Goal: Communication & Community: Answer question/provide support

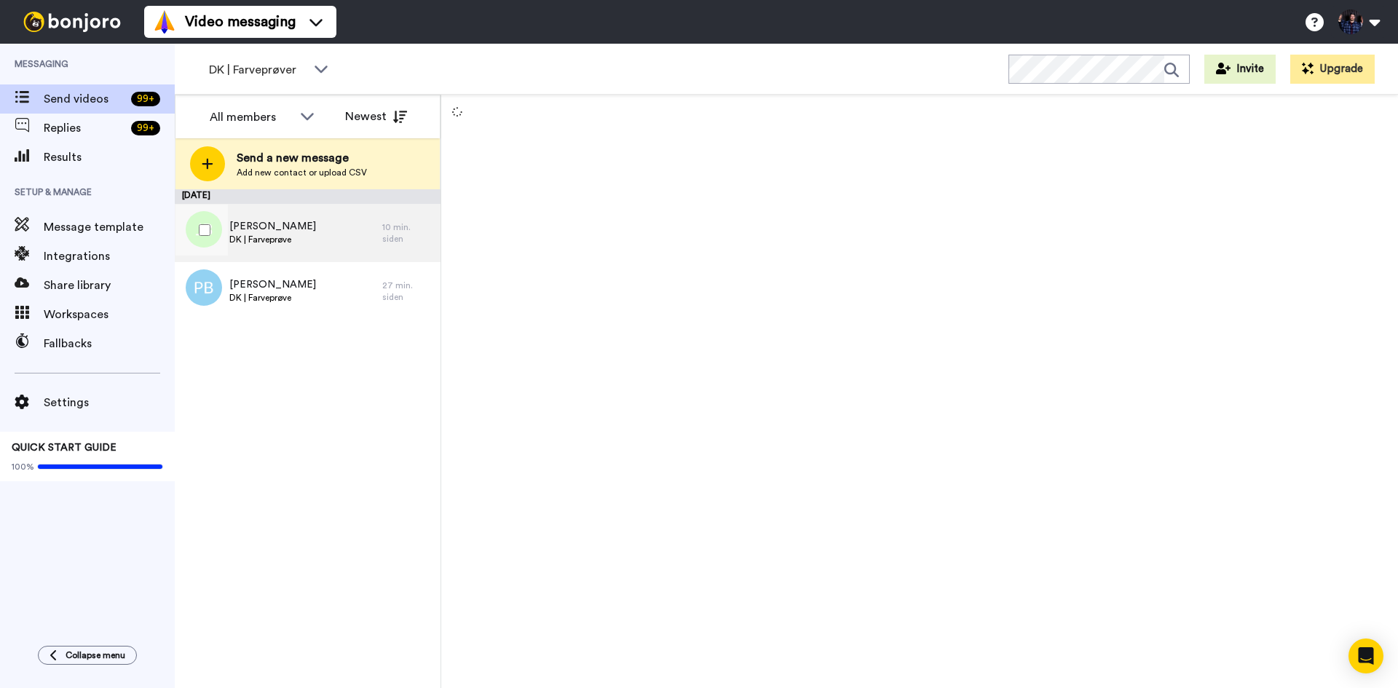
click at [307, 232] on div "[PERSON_NAME] DK | Farveprøve" at bounding box center [279, 233] width 208 height 58
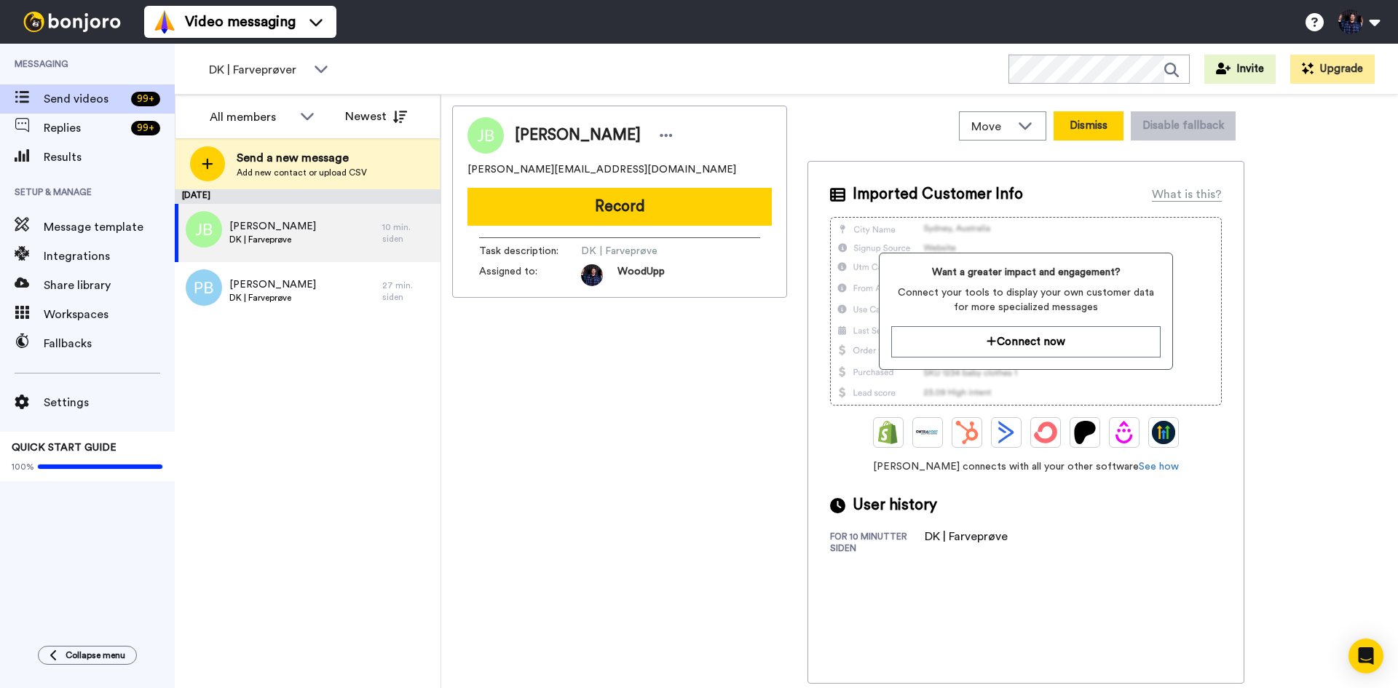
click at [1103, 133] on button "Dismiss" at bounding box center [1089, 125] width 70 height 29
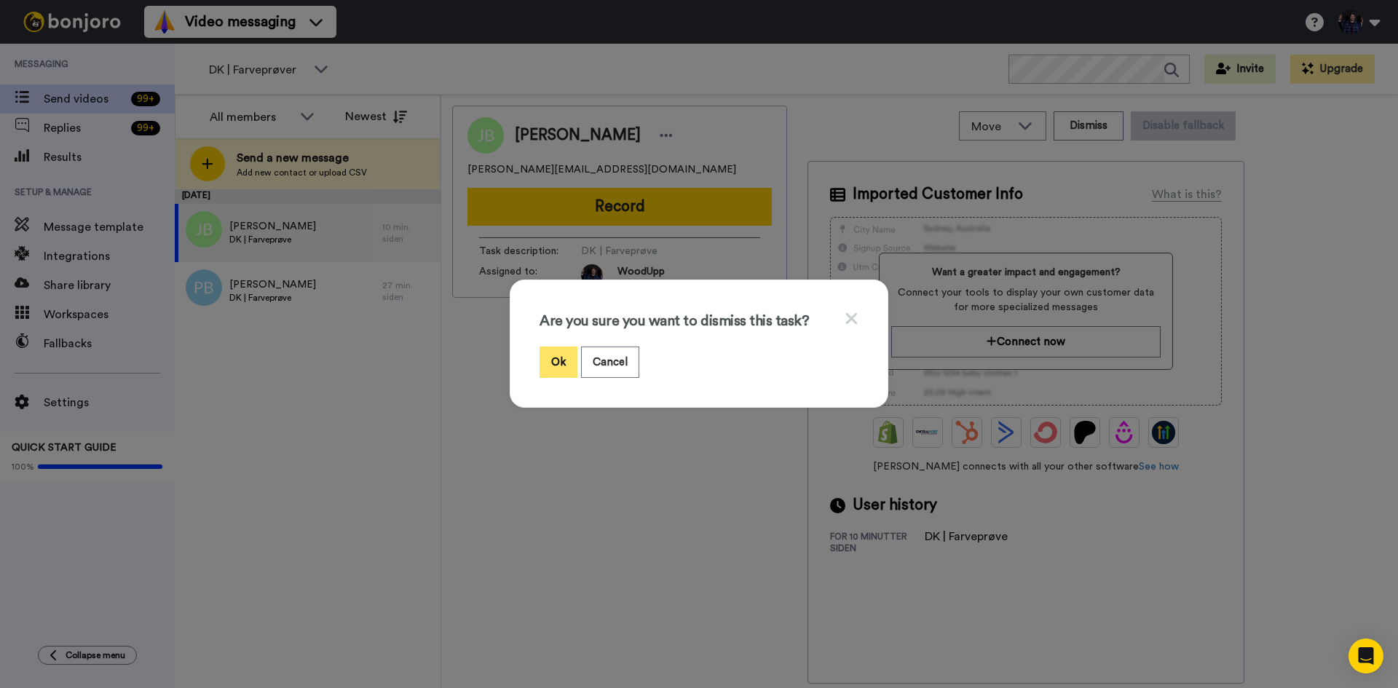
click at [548, 361] on button "Ok" at bounding box center [559, 362] width 38 height 31
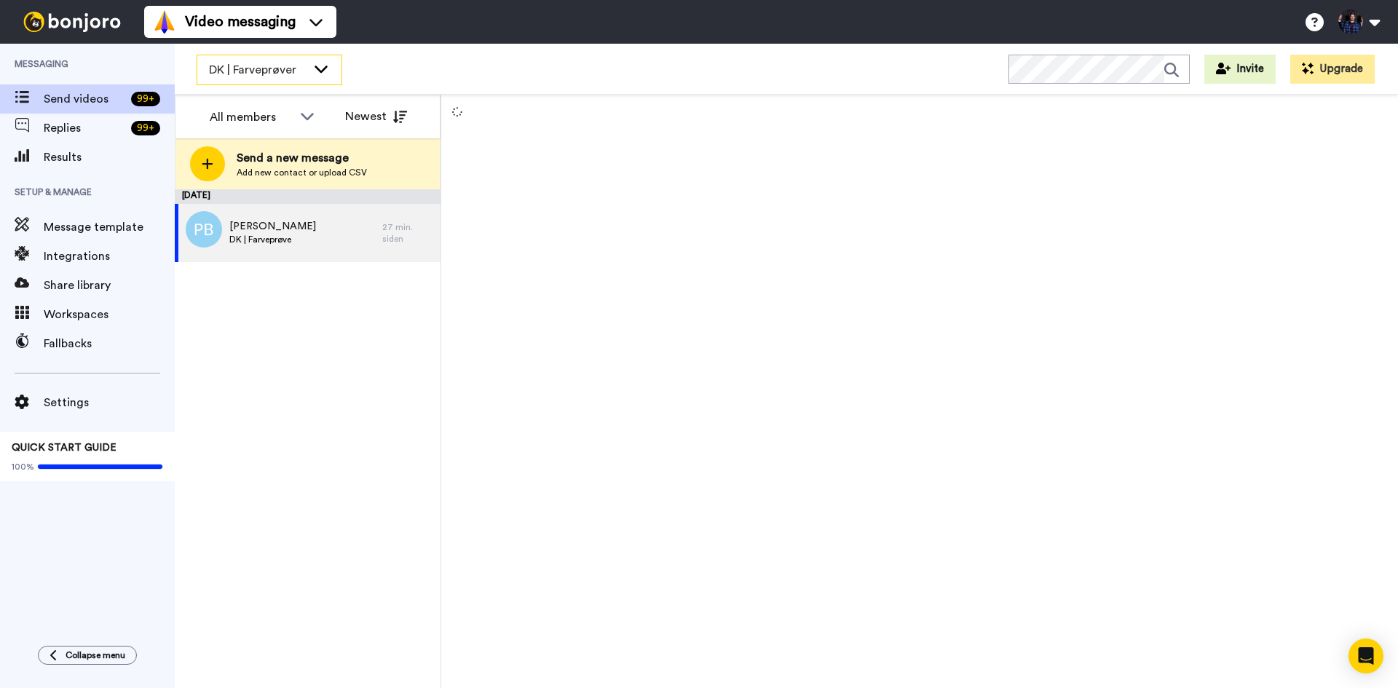
click at [292, 69] on span "DK | Farveprøver" at bounding box center [258, 69] width 98 height 17
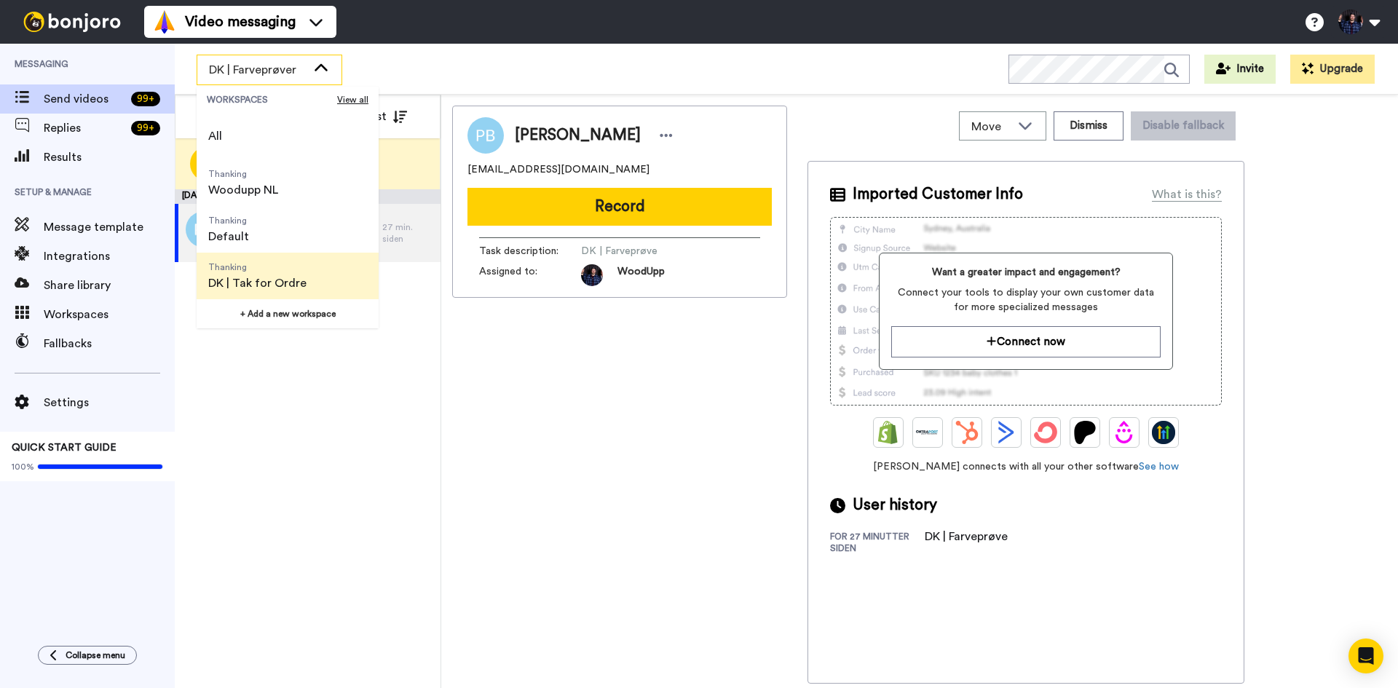
click at [298, 270] on span "Thanking" at bounding box center [257, 267] width 98 height 12
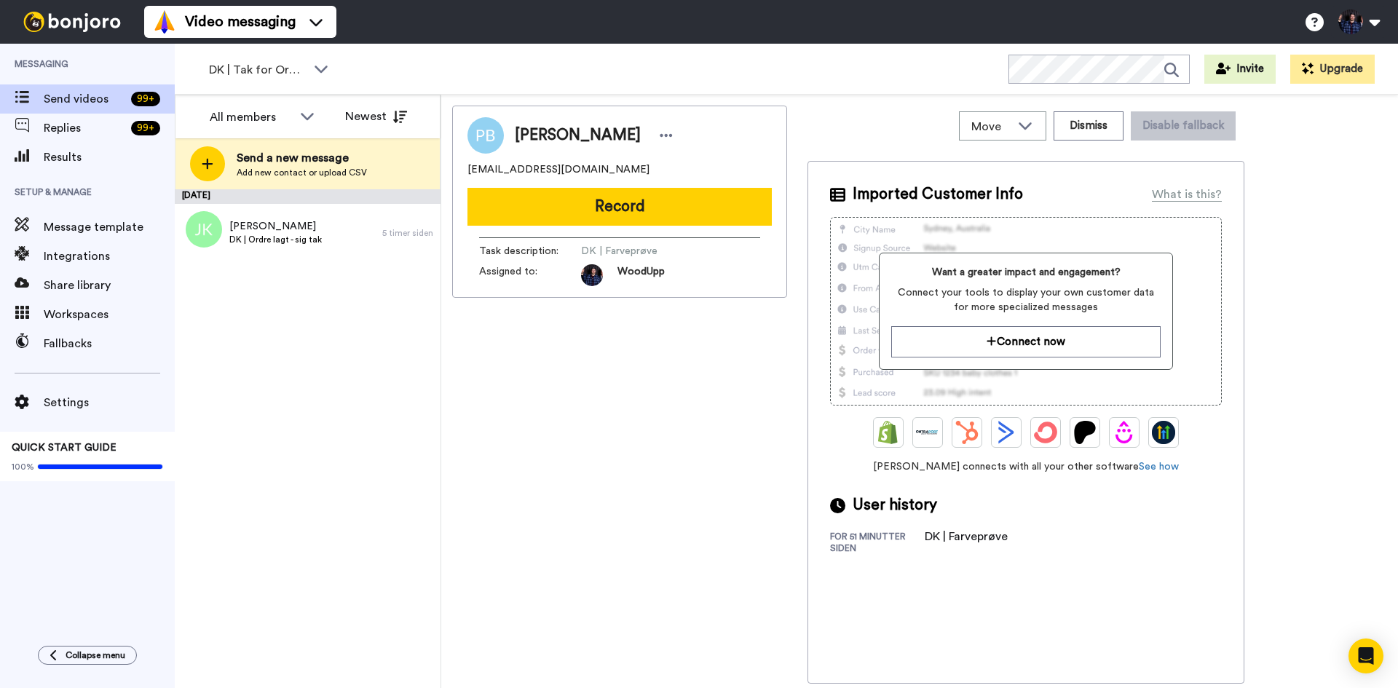
drag, startPoint x: 602, startPoint y: 500, endPoint x: 645, endPoint y: 504, distance: 42.5
click at [602, 500] on div "Pia Bruun morbruun@gmail.com Record Task description : DK | Farveprøve Assigned…" at bounding box center [619, 395] width 335 height 578
drag, startPoint x: 522, startPoint y: 514, endPoint x: 555, endPoint y: 478, distance: 48.5
click at [521, 515] on div "Pia Bruun morbruun@gmail.com Record Task description : DK | Farveprøve Assigned…" at bounding box center [619, 395] width 335 height 578
click at [516, 547] on div "Pia Bruun morbruun@gmail.com Record Task description : DK | Farveprøve Assigned…" at bounding box center [619, 395] width 335 height 578
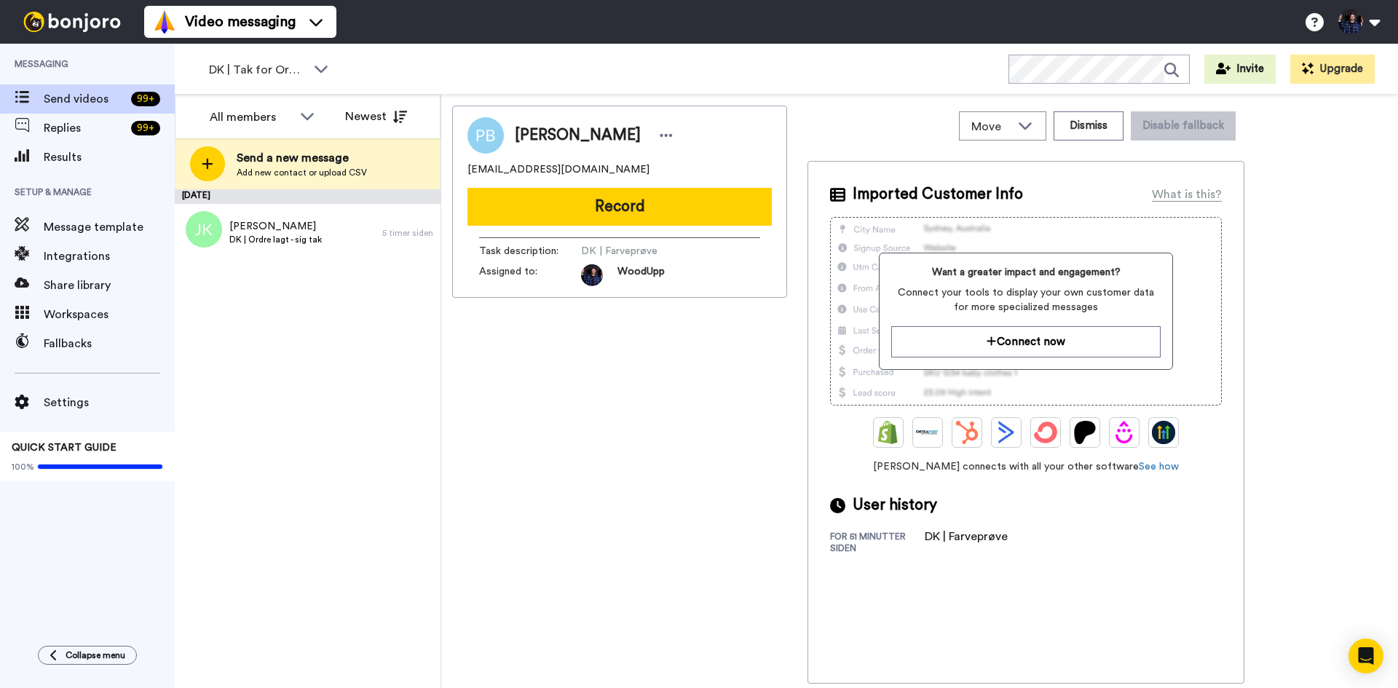
click at [612, 368] on div "Pia Bruun morbruun@gmail.com Record Task description : DK | Farveprøve Assigned…" at bounding box center [619, 395] width 335 height 578
click at [284, 230] on span "Jens Kirk" at bounding box center [275, 226] width 92 height 15
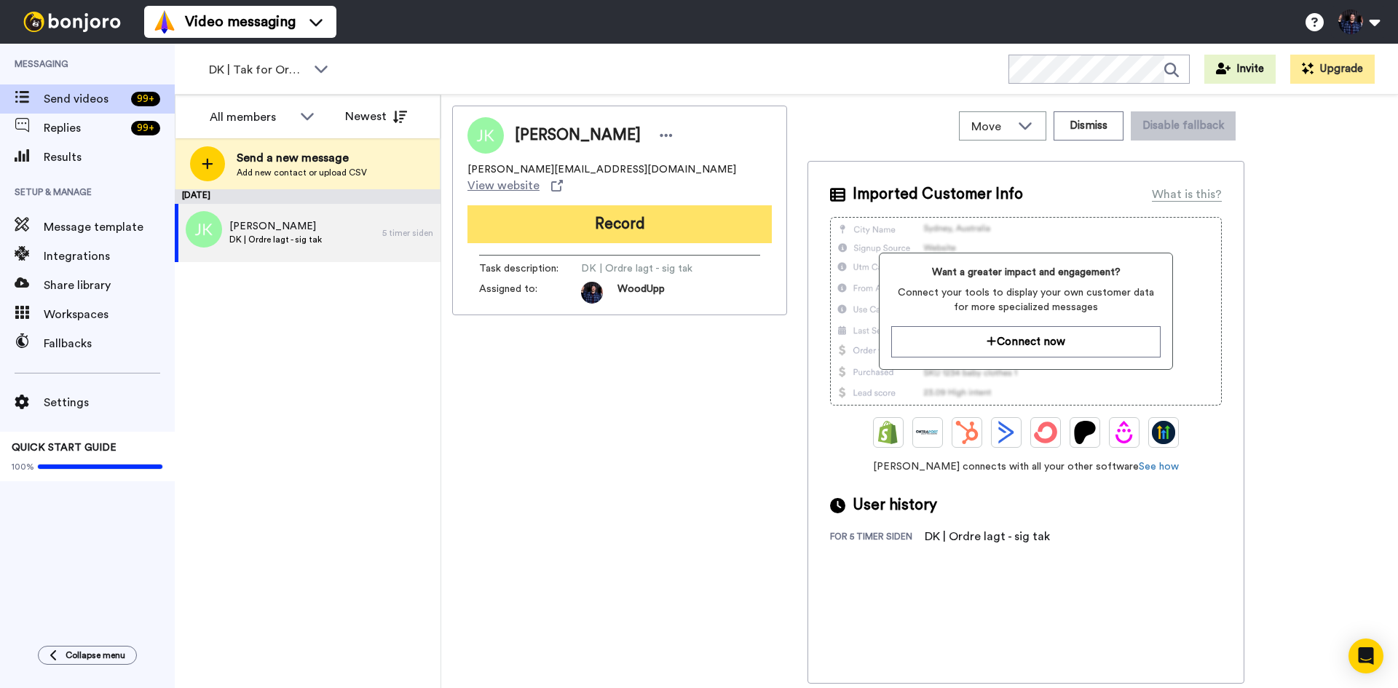
click at [698, 209] on button "Record" at bounding box center [620, 224] width 304 height 38
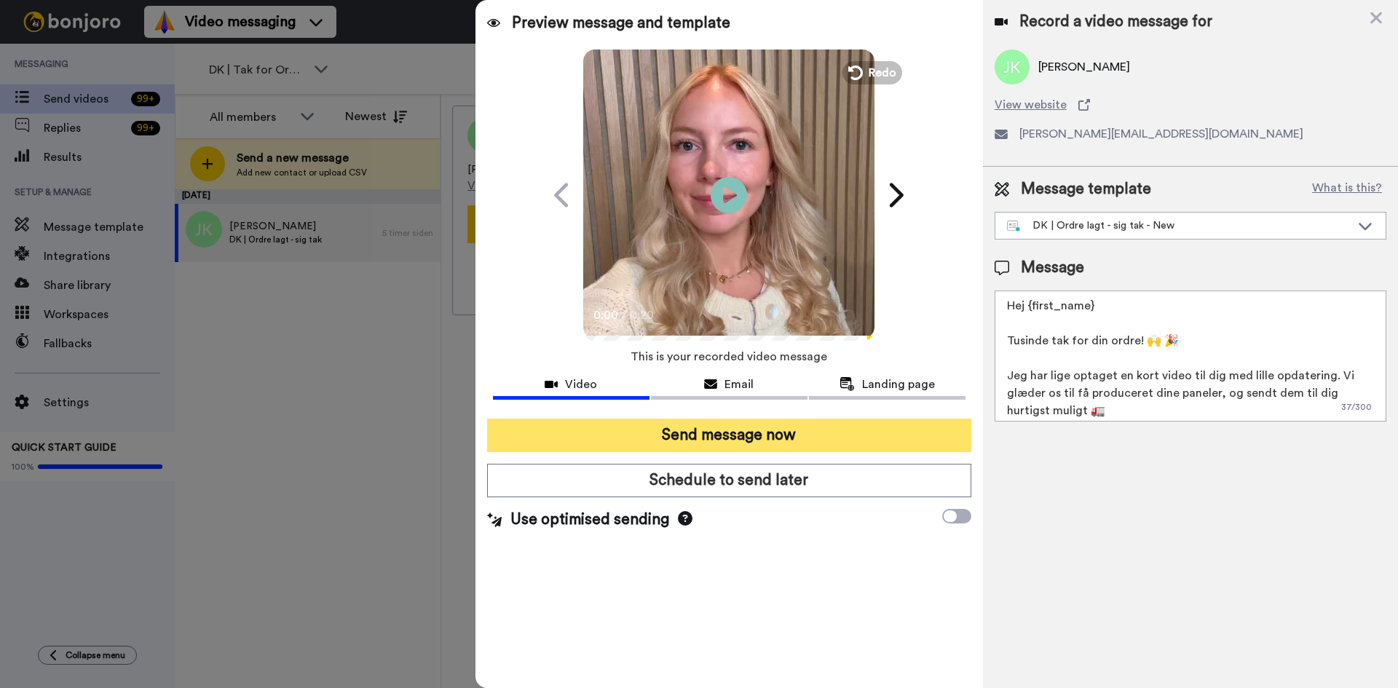
click at [805, 439] on button "Send message now" at bounding box center [729, 436] width 484 height 34
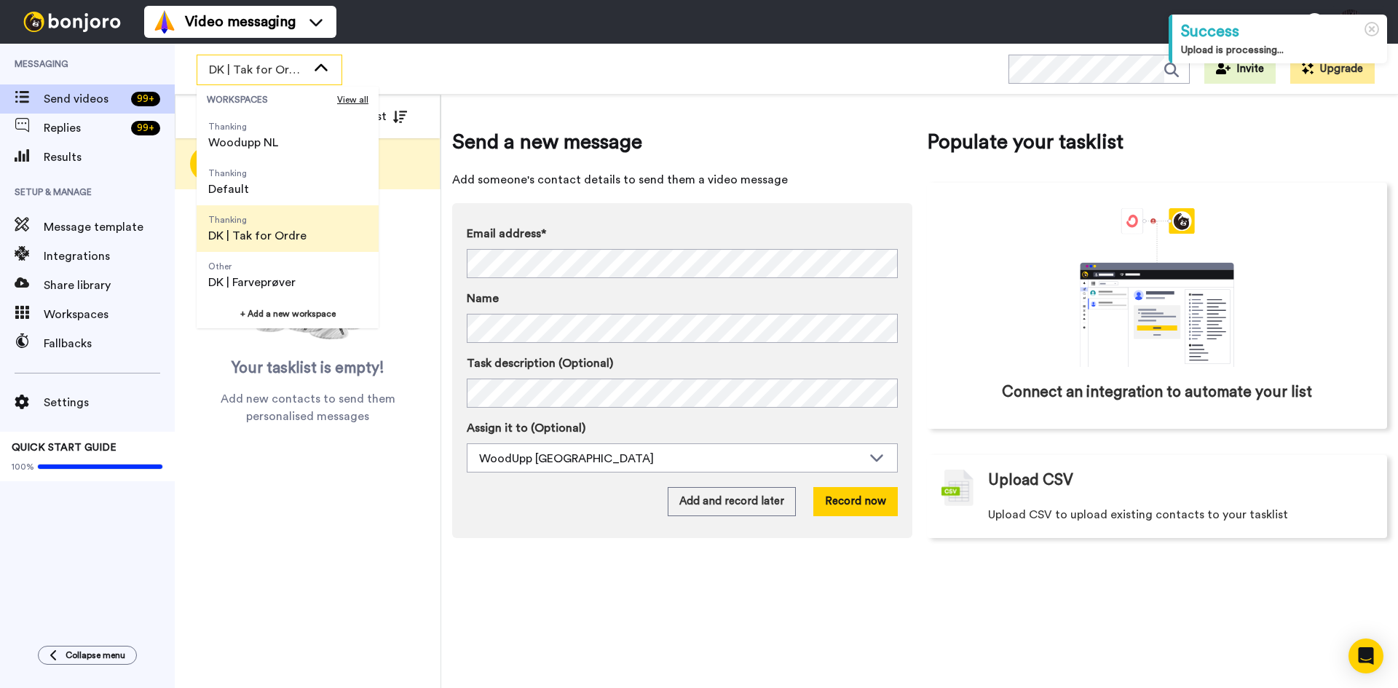
scroll to position [73, 0]
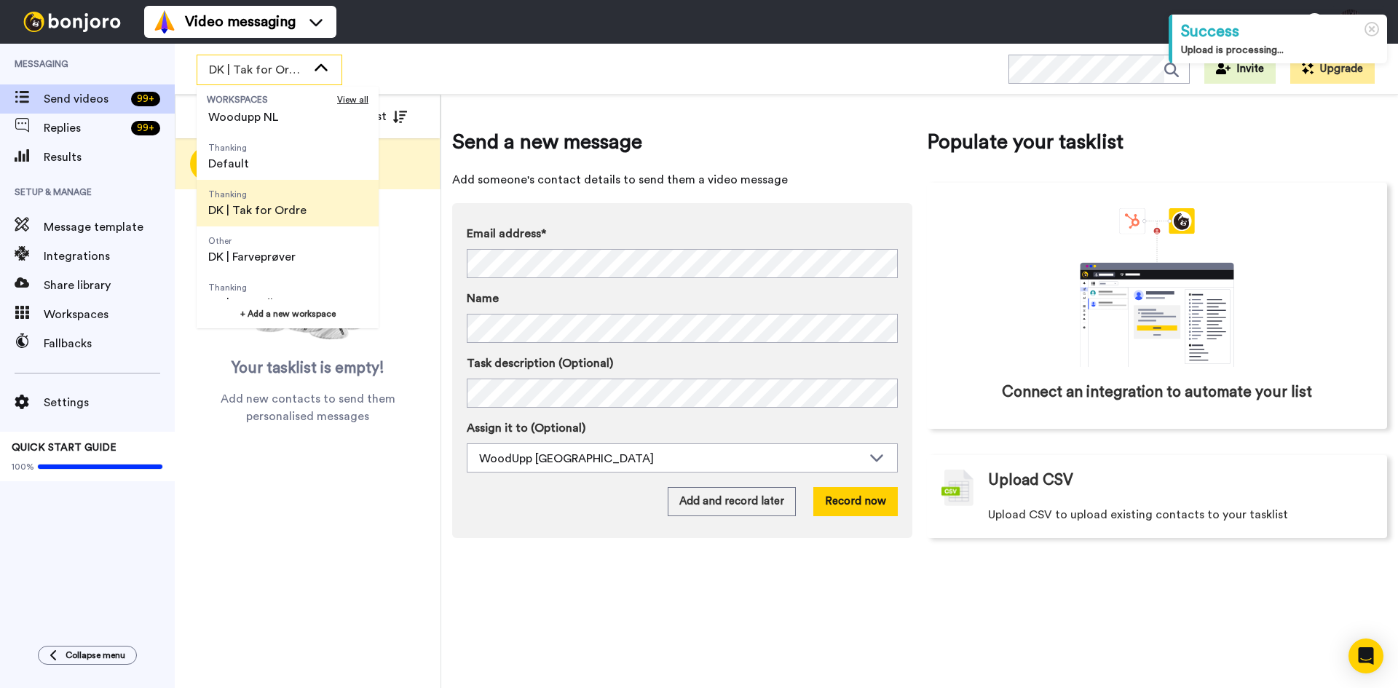
click at [297, 252] on span "Other DK | Farveprøver" at bounding box center [252, 249] width 111 height 47
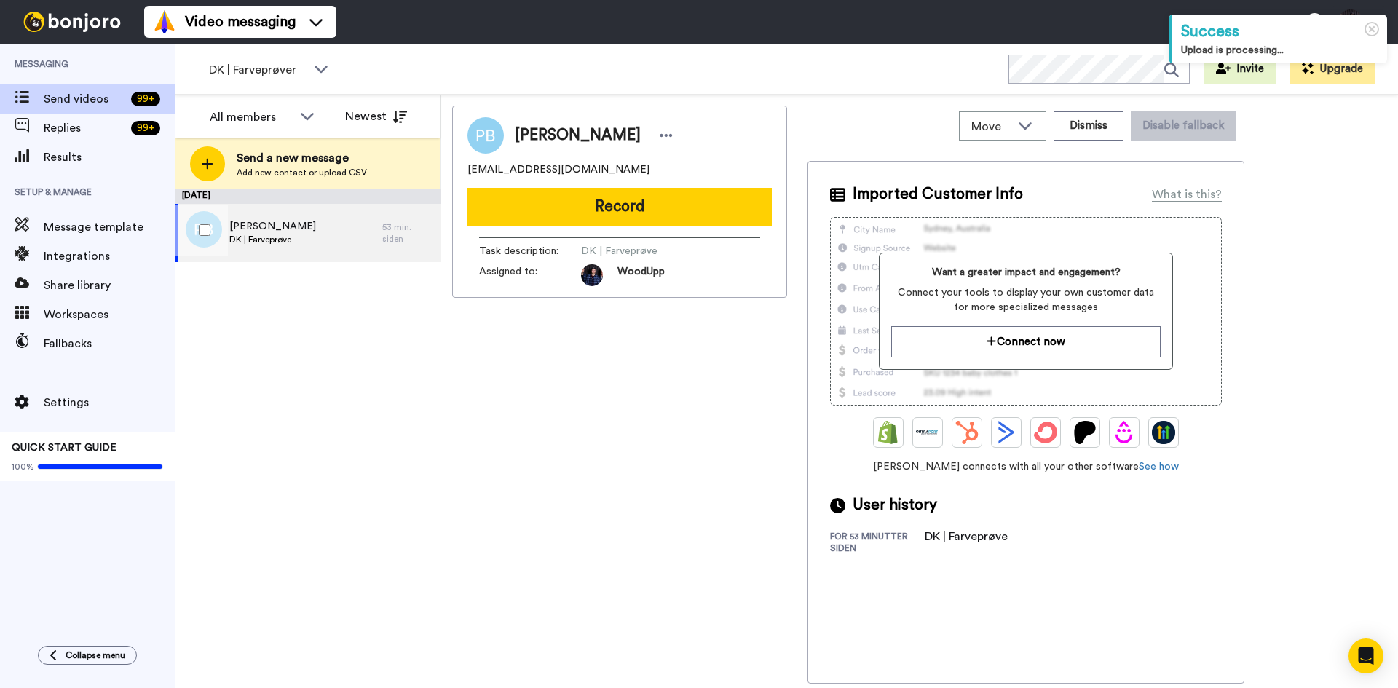
click at [318, 238] on div "[PERSON_NAME] DK | Farveprøve" at bounding box center [279, 233] width 208 height 58
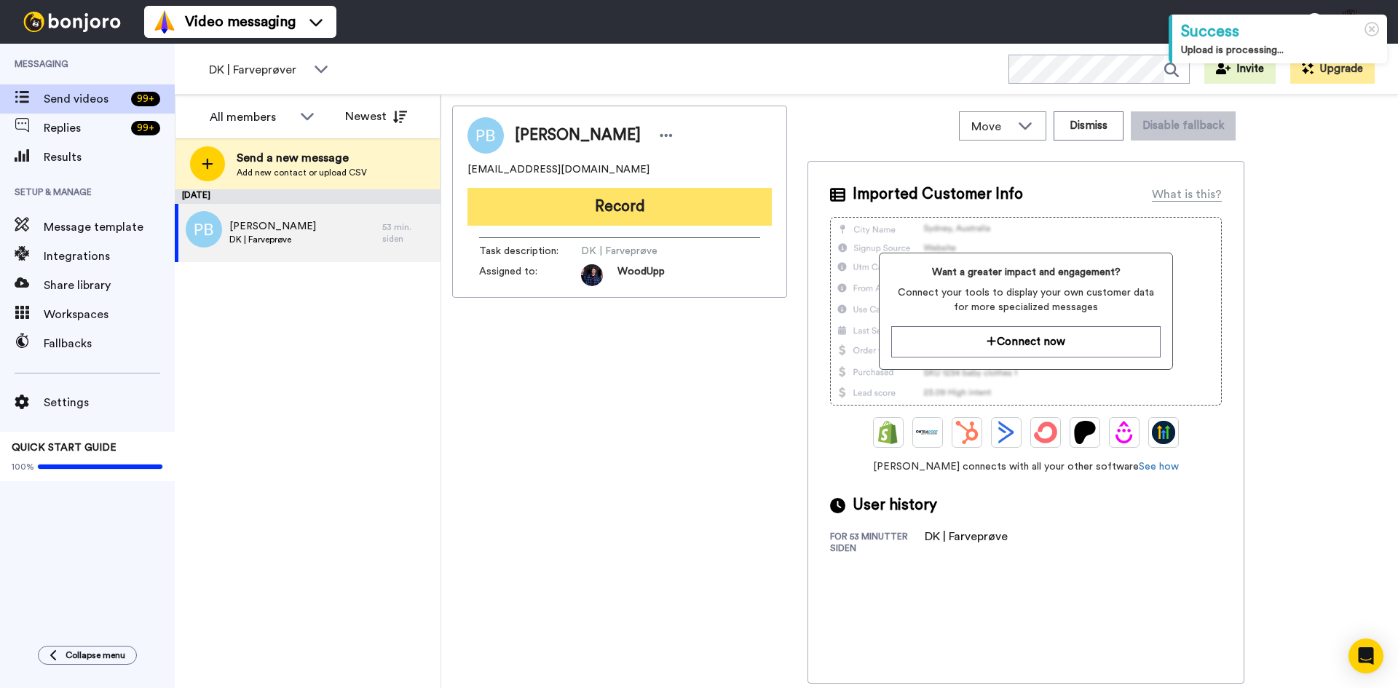
click at [708, 218] on button "Record" at bounding box center [620, 207] width 304 height 38
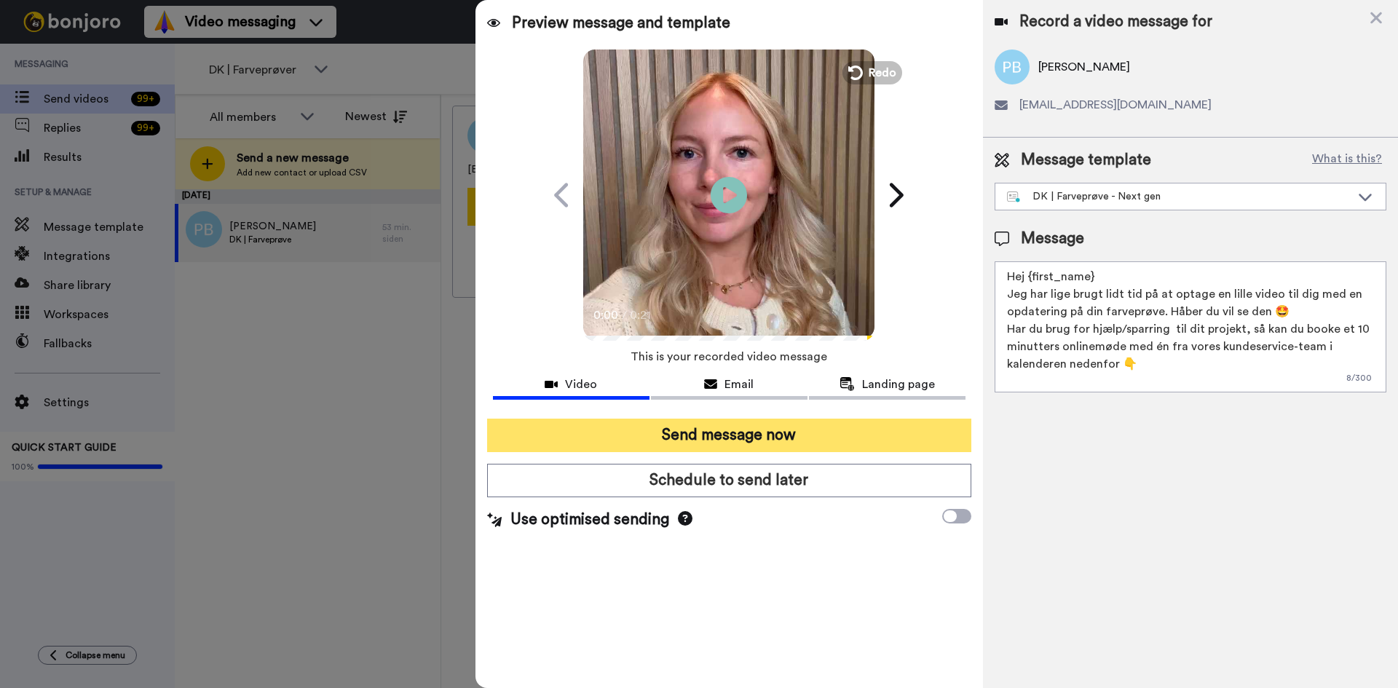
click at [800, 435] on button "Send message now" at bounding box center [729, 436] width 484 height 34
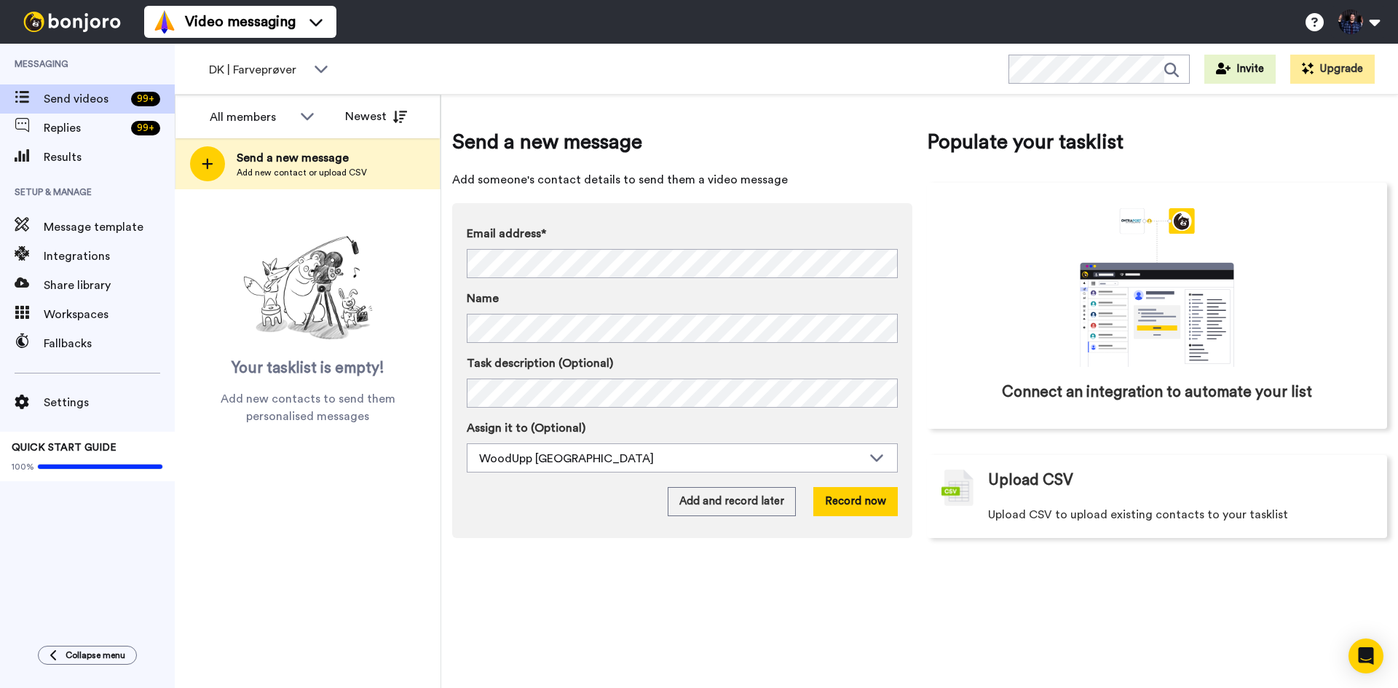
click at [612, 627] on div "Send a new message Add someone's contact details to send them a video message E…" at bounding box center [919, 392] width 957 height 594
